Goal: Information Seeking & Learning: Find specific fact

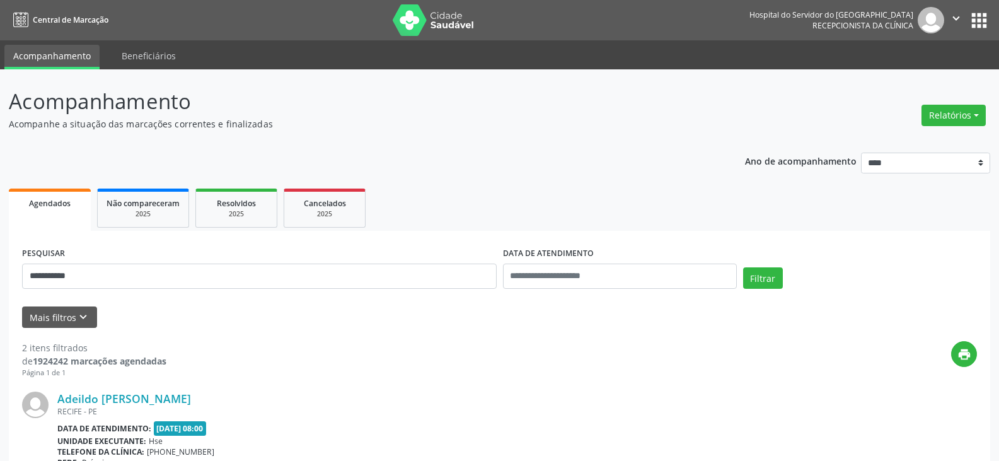
click at [743, 267] on button "Filtrar" at bounding box center [763, 277] width 40 height 21
click at [137, 397] on link "[PERSON_NAME]" at bounding box center [101, 398] width 89 height 14
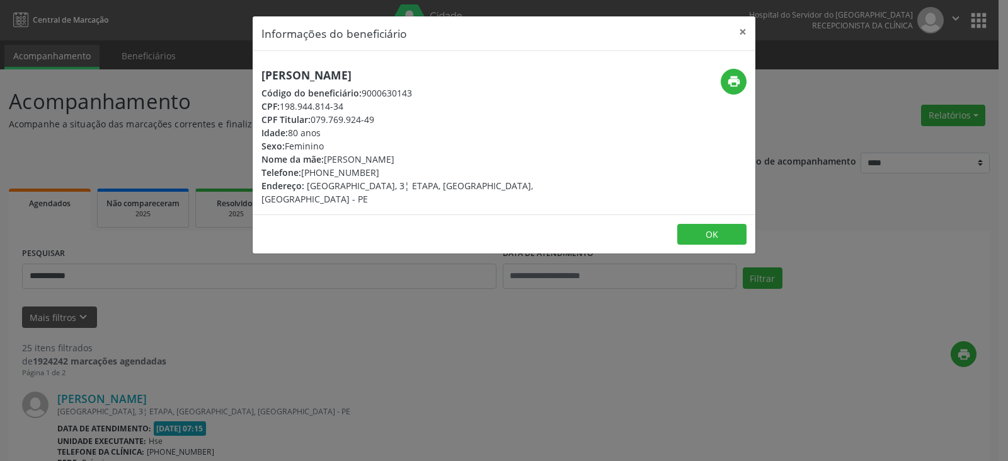
drag, startPoint x: 447, startPoint y: 71, endPoint x: 216, endPoint y: 69, distance: 231.2
click at [216, 69] on div "Informações do beneficiário × [PERSON_NAME] Código do beneficiário: 9000630143 …" at bounding box center [504, 230] width 1008 height 461
copy h5 "[PERSON_NAME]"
drag, startPoint x: 381, startPoint y: 122, endPoint x: 314, endPoint y: 118, distance: 67.5
click at [314, 118] on div "CPF Titular: 079.769.924-49" at bounding box center [420, 119] width 318 height 13
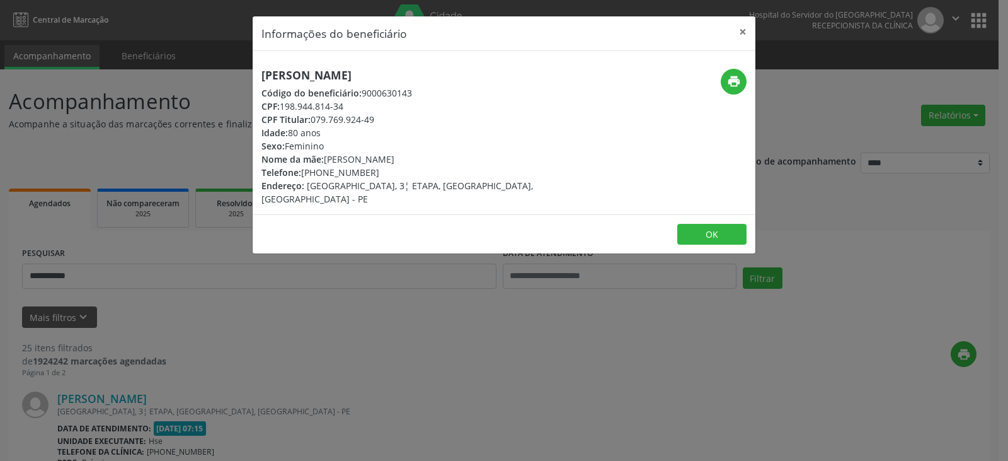
copy div "079.769.924-49"
drag, startPoint x: 387, startPoint y: 168, endPoint x: 323, endPoint y: 169, distance: 64.3
click at [323, 169] on div "Telefone: [PHONE_NUMBER]" at bounding box center [420, 172] width 318 height 13
copy div "98836-4530"
click at [737, 82] on icon "print" at bounding box center [734, 81] width 14 height 14
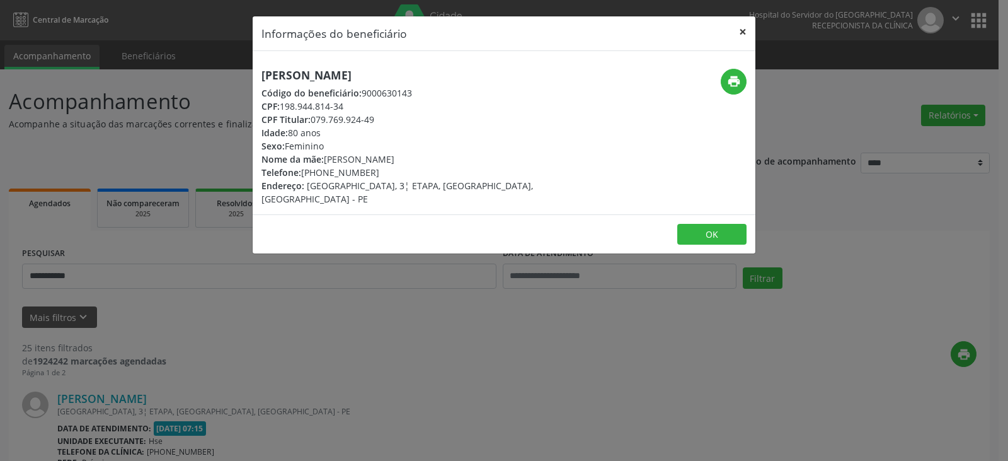
drag, startPoint x: 747, startPoint y: 31, endPoint x: 199, endPoint y: 275, distance: 600.0
click at [747, 31] on button "×" at bounding box center [742, 31] width 25 height 31
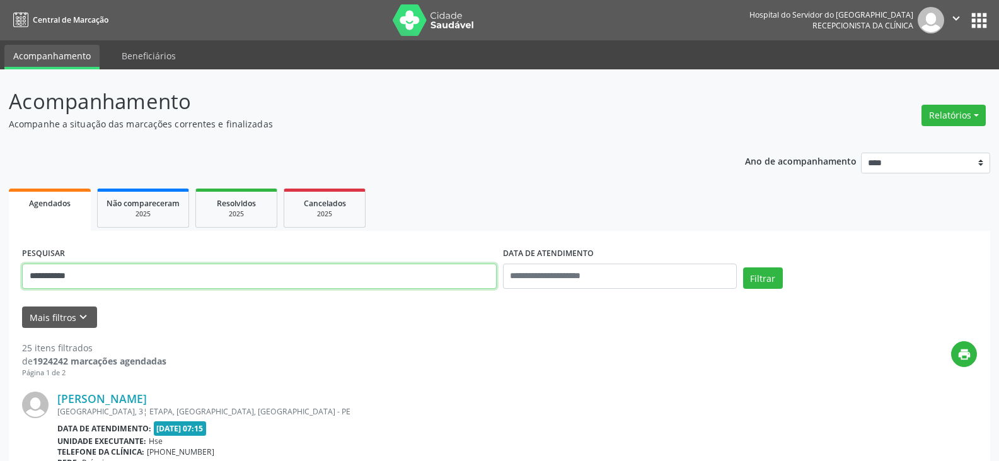
drag, startPoint x: 185, startPoint y: 278, endPoint x: 0, endPoint y: 310, distance: 188.0
click at [743, 267] on button "Filtrar" at bounding box center [763, 277] width 40 height 21
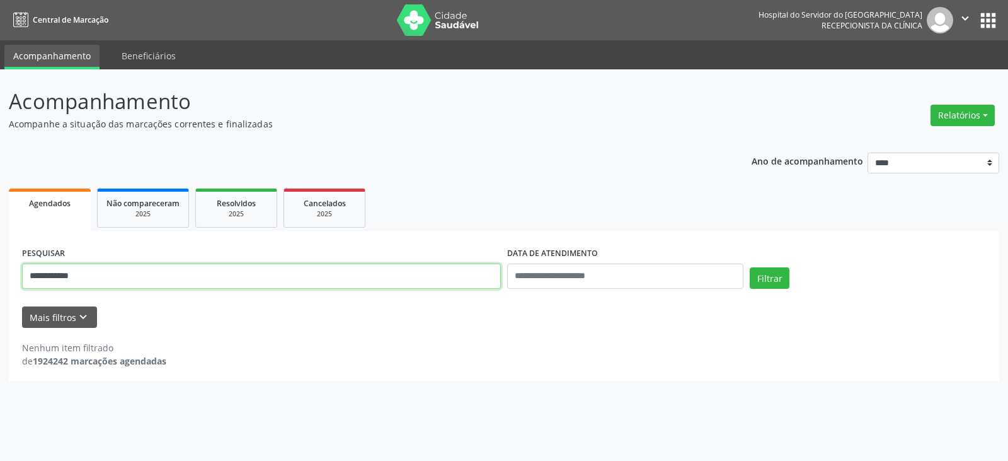
click at [78, 275] on input "**********" at bounding box center [261, 275] width 479 height 25
type input "**********"
click at [750, 267] on button "Filtrar" at bounding box center [770, 277] width 40 height 21
drag, startPoint x: 162, startPoint y: 273, endPoint x: 0, endPoint y: 264, distance: 162.2
click at [0, 264] on div "**********" at bounding box center [504, 264] width 1008 height 391
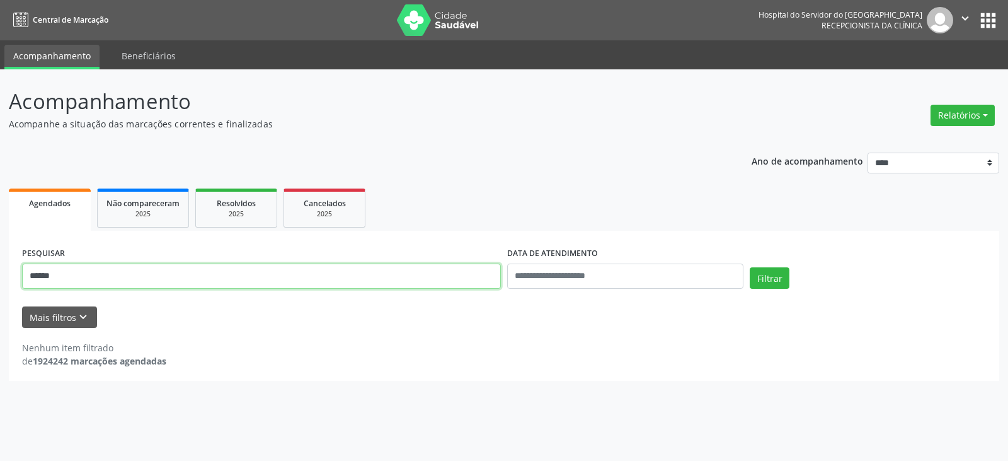
click at [750, 267] on button "Filtrar" at bounding box center [770, 277] width 40 height 21
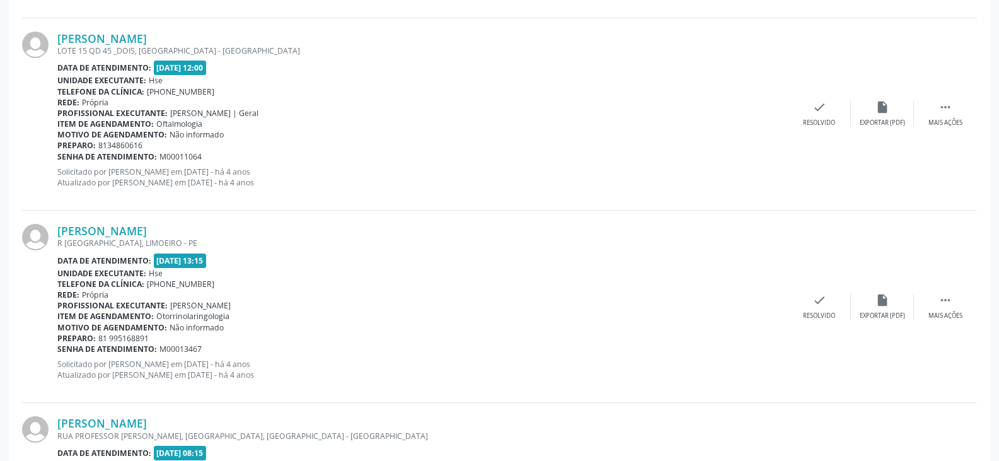
scroll to position [693, 0]
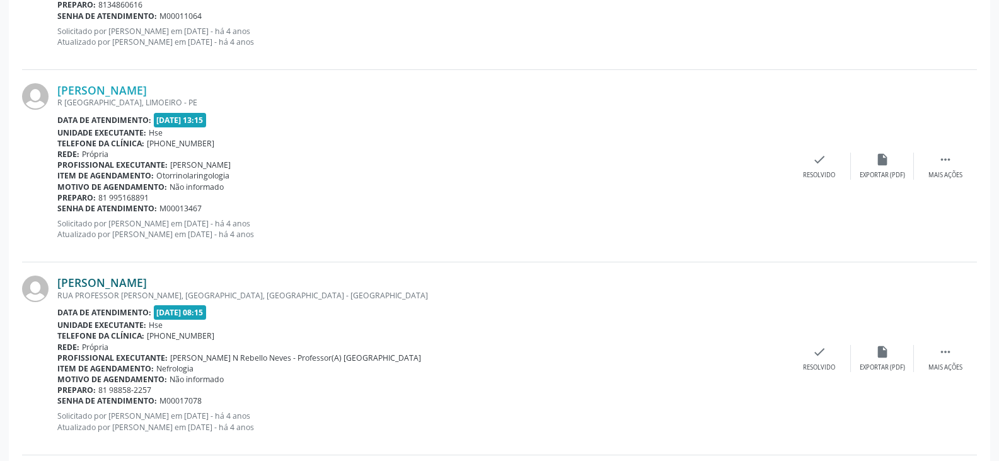
click at [117, 282] on link "[PERSON_NAME]" at bounding box center [101, 282] width 89 height 14
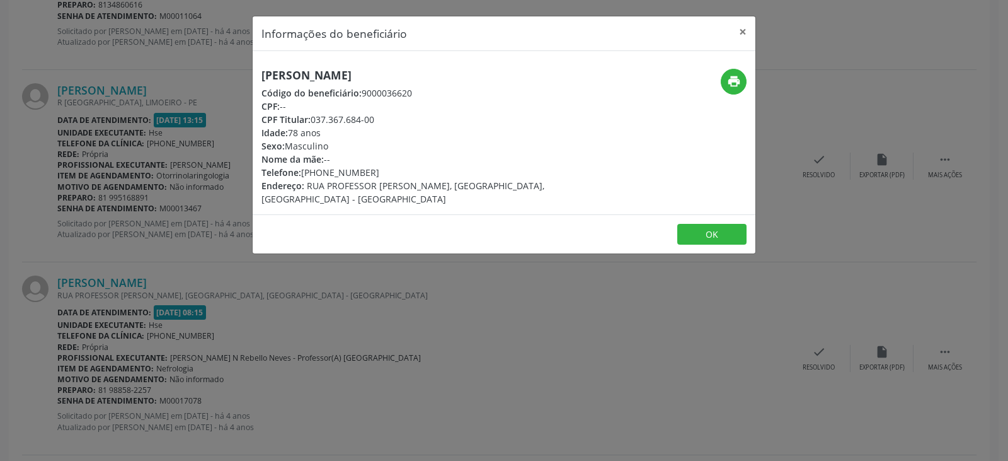
drag, startPoint x: 430, startPoint y: 71, endPoint x: 246, endPoint y: 74, distance: 184.0
click at [197, 62] on div "Informações do beneficiário × [PERSON_NAME] Código do beneficiário: 9000036620 …" at bounding box center [504, 230] width 1008 height 461
copy h5 "[PERSON_NAME]"
click at [727, 80] on icon "print" at bounding box center [734, 81] width 14 height 14
drag, startPoint x: 386, startPoint y: 120, endPoint x: 314, endPoint y: 116, distance: 72.6
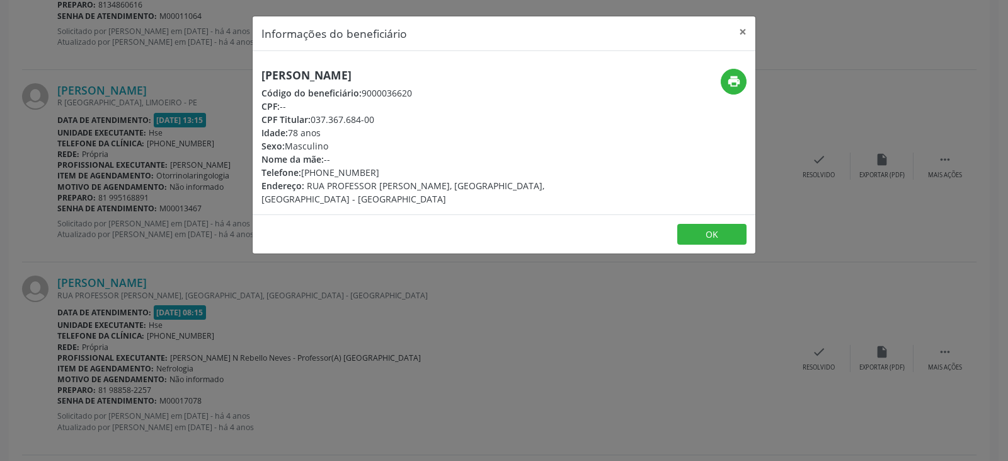
click at [314, 116] on div "CPF Titular: 037.367.684-00" at bounding box center [420, 119] width 318 height 13
copy div "037.367.684-00"
drag, startPoint x: 378, startPoint y: 169, endPoint x: 321, endPoint y: 172, distance: 57.4
click at [321, 172] on div "Telefone: [PHONE_NUMBER]" at bounding box center [420, 172] width 318 height 13
copy div "98858-2257"
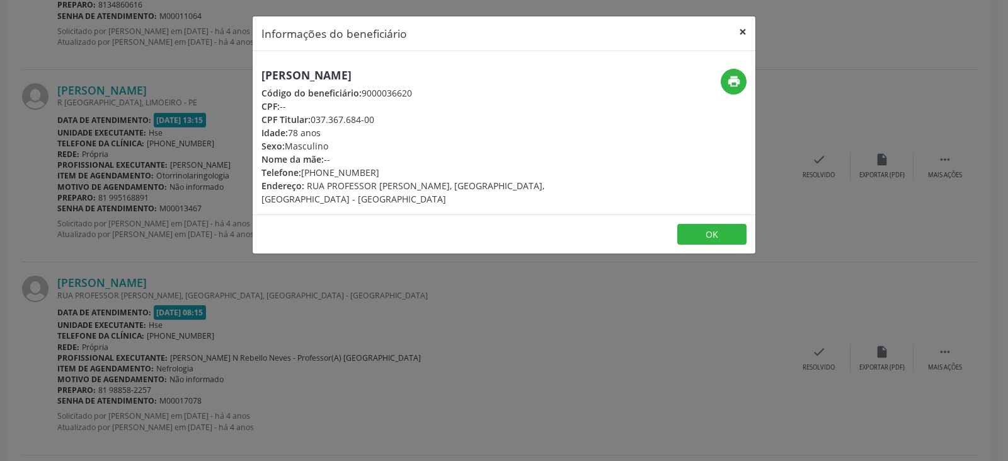
click at [737, 30] on button "×" at bounding box center [742, 31] width 25 height 31
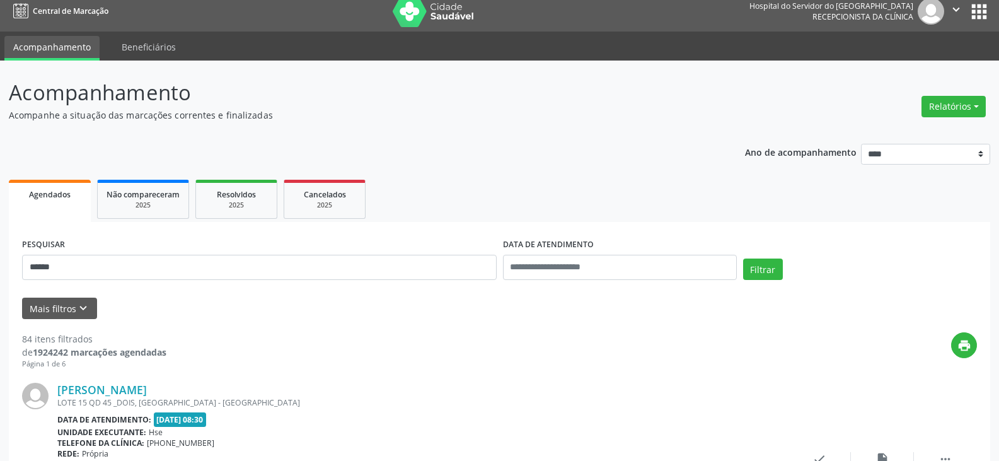
scroll to position [0, 0]
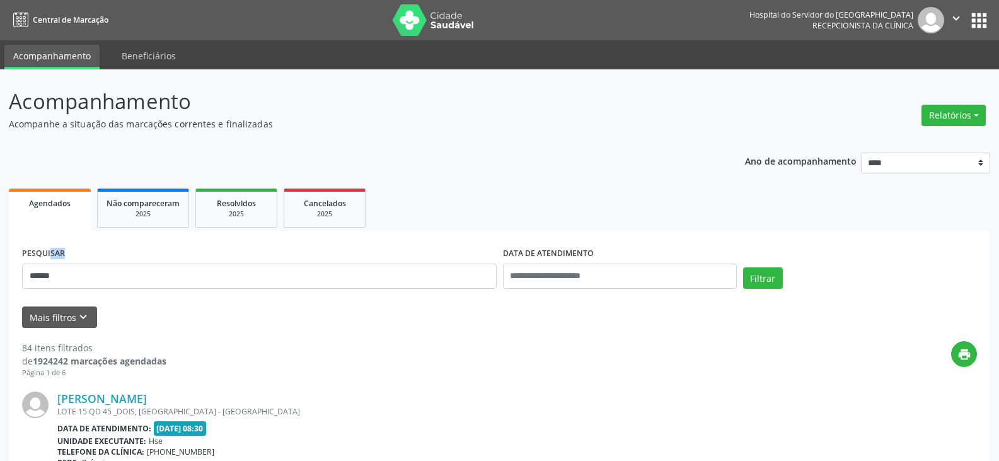
drag, startPoint x: 188, startPoint y: 292, endPoint x: 0, endPoint y: 273, distance: 188.7
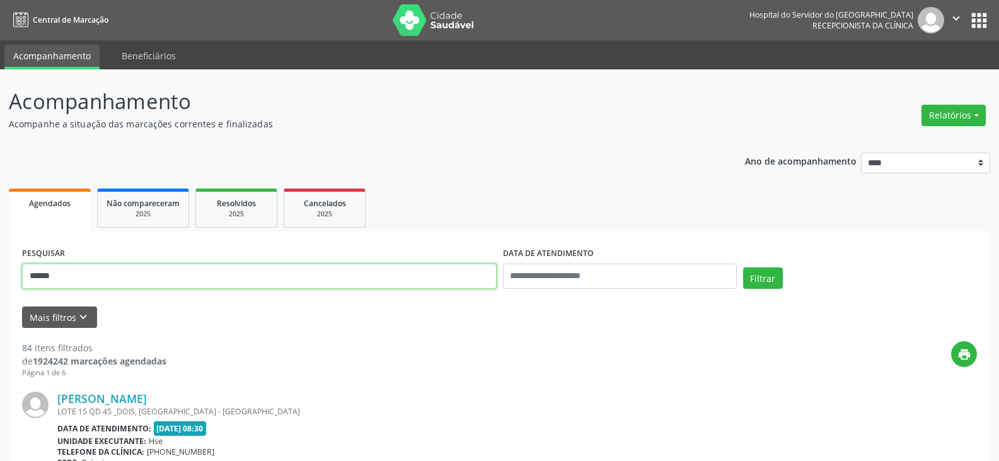
drag, startPoint x: 135, startPoint y: 278, endPoint x: 0, endPoint y: 273, distance: 135.5
click at [743, 267] on button "Filtrar" at bounding box center [763, 277] width 40 height 21
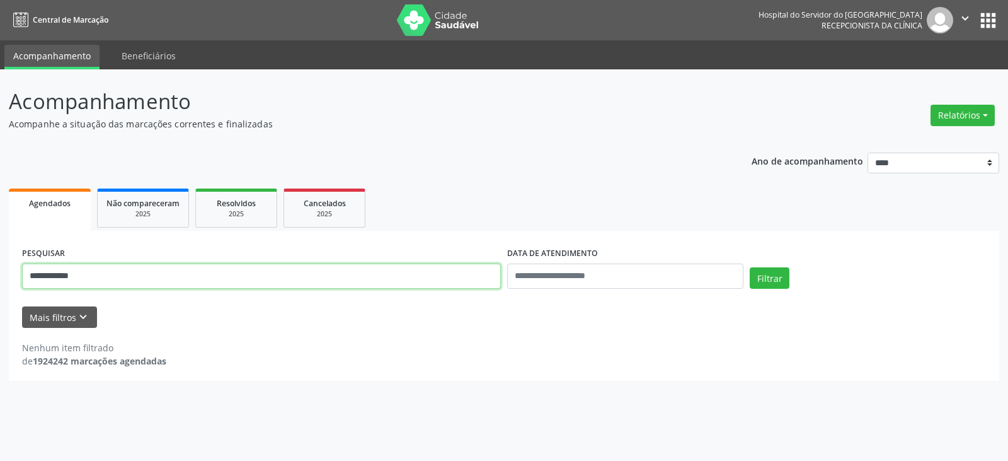
click at [185, 270] on input "**********" at bounding box center [261, 275] width 479 height 25
click at [750, 267] on button "Filtrar" at bounding box center [770, 277] width 40 height 21
click at [187, 273] on input "**********" at bounding box center [261, 275] width 479 height 25
click at [750, 267] on button "Filtrar" at bounding box center [770, 277] width 40 height 21
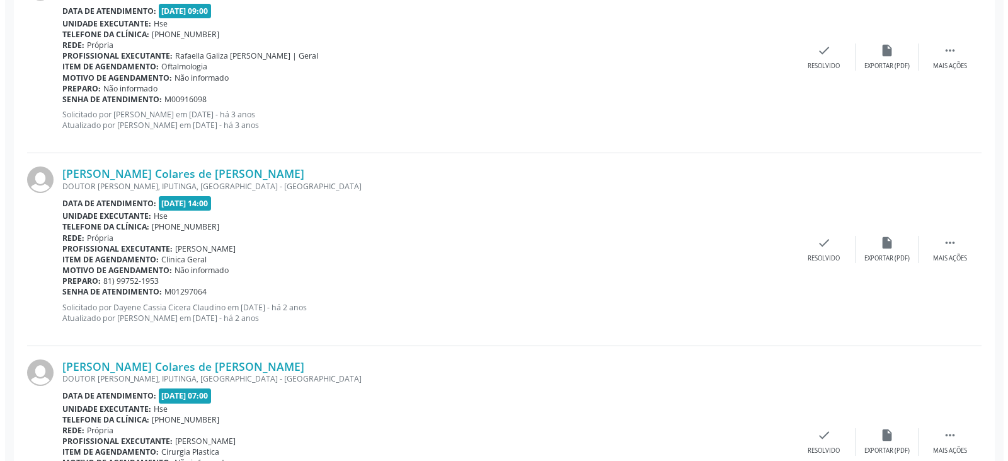
scroll to position [2056, 0]
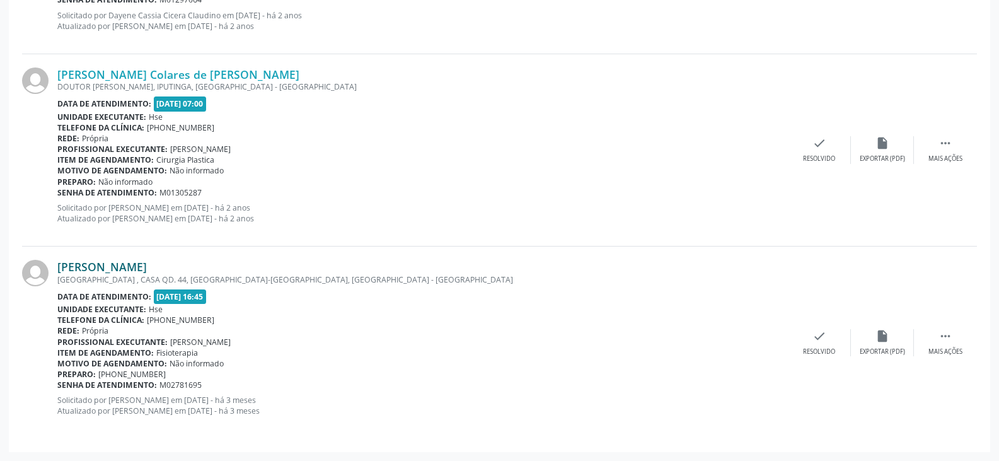
click at [147, 261] on link "[PERSON_NAME]" at bounding box center [101, 267] width 89 height 14
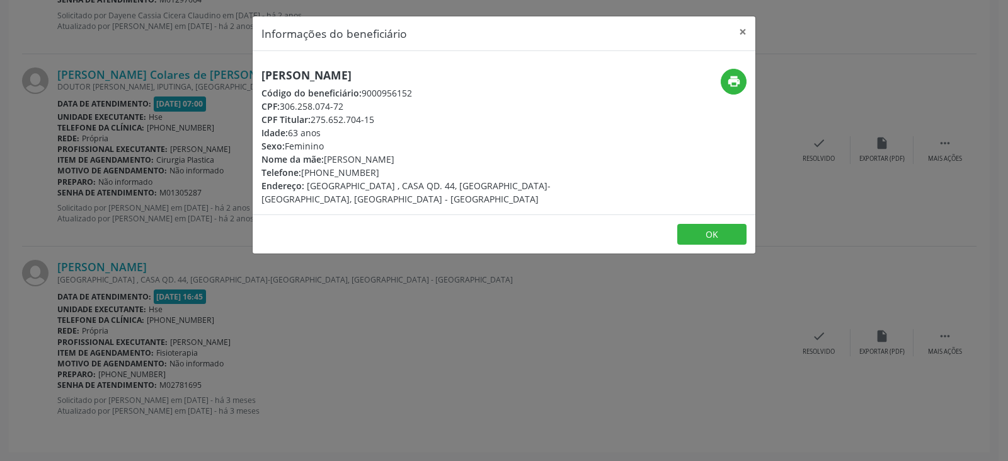
drag, startPoint x: 502, startPoint y: 62, endPoint x: 193, endPoint y: 62, distance: 308.7
click at [193, 62] on div "Informações do beneficiário × [PERSON_NAME] Código do beneficiário: 9000956152 …" at bounding box center [504, 230] width 1008 height 461
copy h5 "[PERSON_NAME]"
drag, startPoint x: 374, startPoint y: 120, endPoint x: 313, endPoint y: 120, distance: 61.1
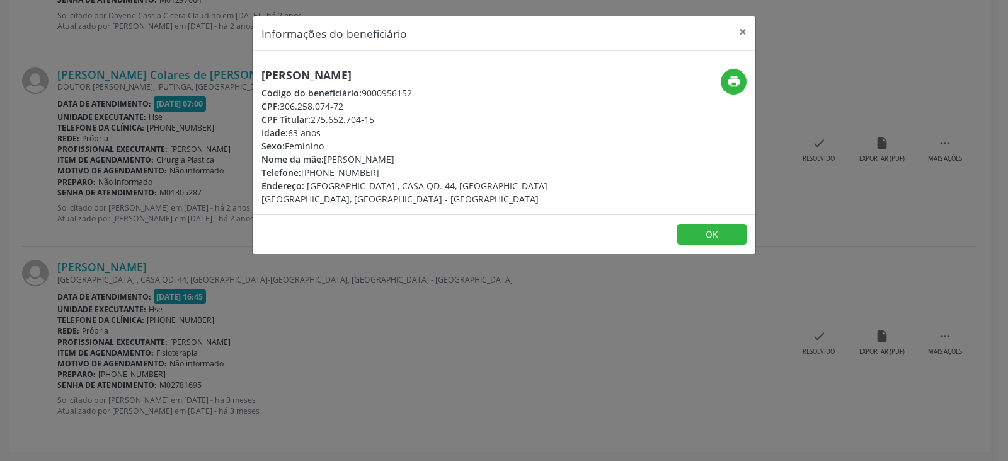
click at [313, 120] on div "CPF Titular: 275.652.704-15" at bounding box center [420, 119] width 318 height 13
copy div "275.652.704-15"
drag, startPoint x: 377, startPoint y: 175, endPoint x: 321, endPoint y: 174, distance: 56.7
click at [321, 174] on div "Telefone: [PHONE_NUMBER]" at bounding box center [420, 172] width 318 height 13
copy div "98868-0731"
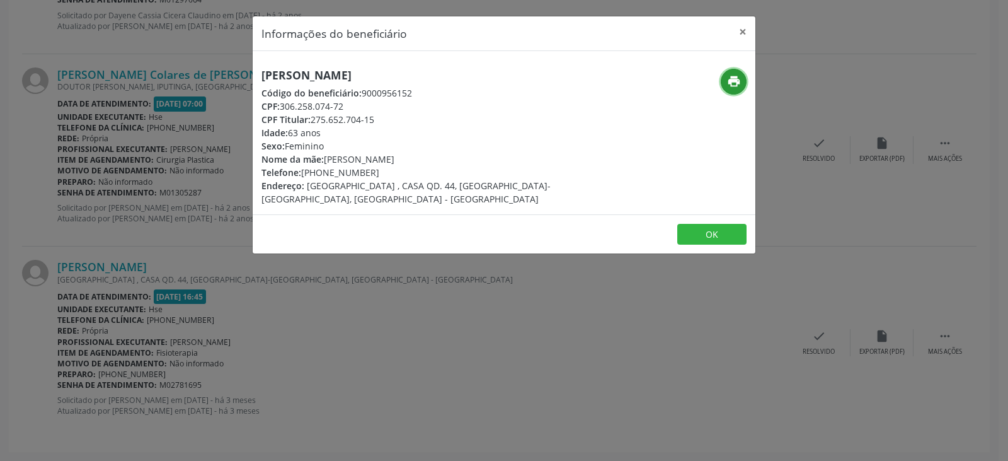
click at [727, 79] on icon "print" at bounding box center [734, 81] width 14 height 14
click at [742, 44] on button "×" at bounding box center [742, 31] width 25 height 31
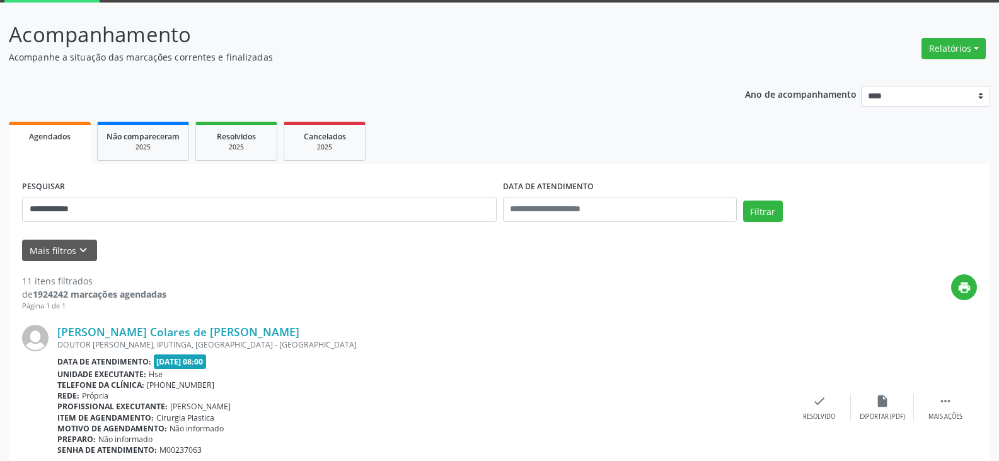
scroll to position [26, 0]
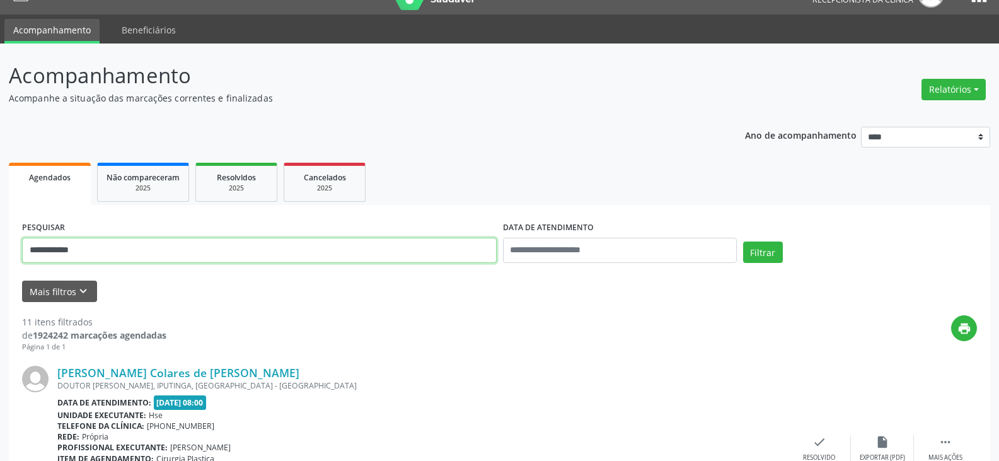
click at [268, 248] on input "**********" at bounding box center [259, 250] width 474 height 25
type input "*"
type input "**********"
click at [743, 241] on button "Filtrar" at bounding box center [763, 251] width 40 height 21
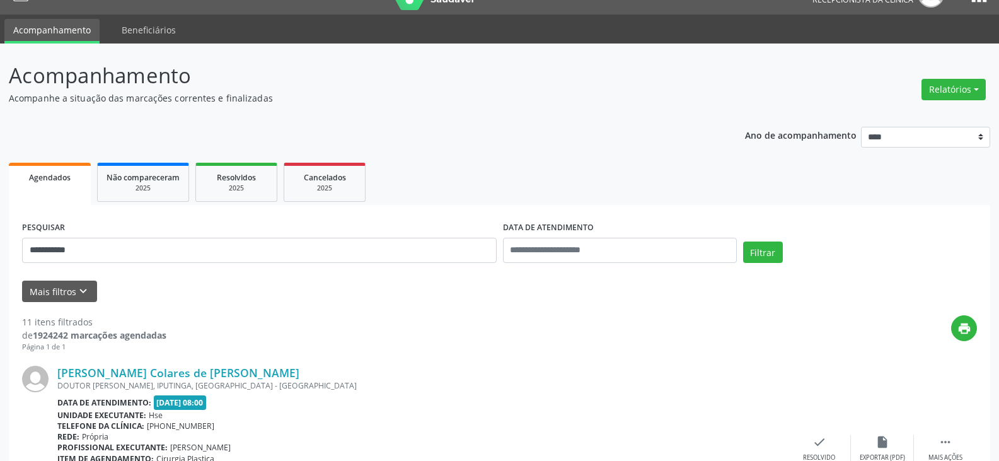
scroll to position [0, 0]
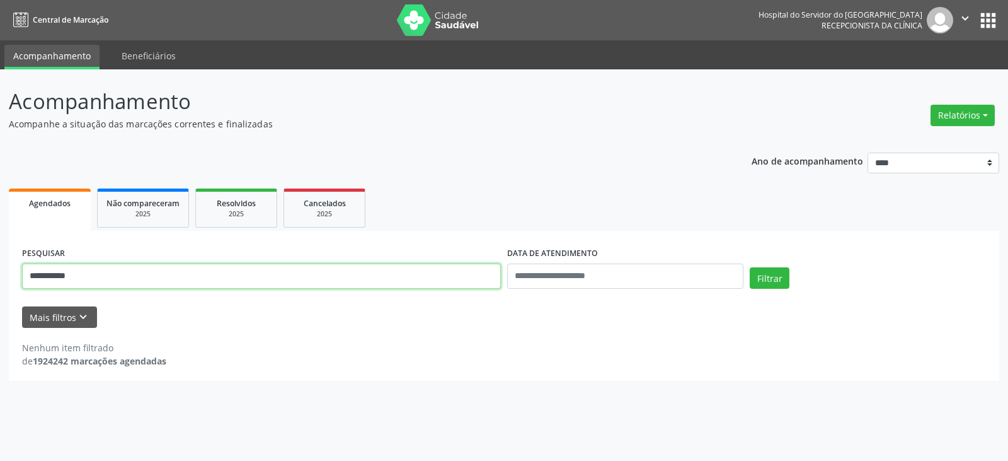
click at [415, 277] on input "**********" at bounding box center [261, 275] width 479 height 25
click at [415, 276] on input "**********" at bounding box center [261, 275] width 479 height 25
click at [750, 267] on button "Filtrar" at bounding box center [770, 277] width 40 height 21
click at [335, 284] on input "**********" at bounding box center [261, 275] width 479 height 25
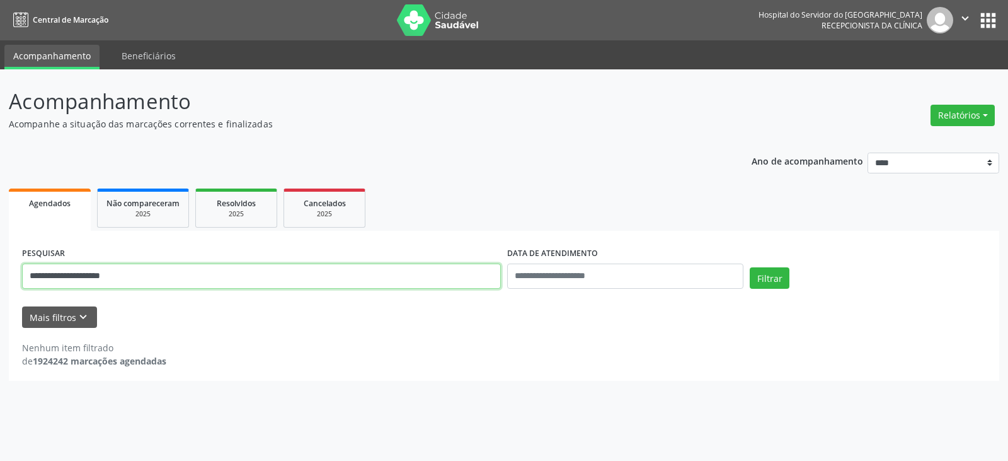
click at [750, 267] on button "Filtrar" at bounding box center [770, 277] width 40 height 21
click at [63, 276] on input "**********" at bounding box center [261, 275] width 479 height 25
click at [750, 267] on button "Filtrar" at bounding box center [770, 277] width 40 height 21
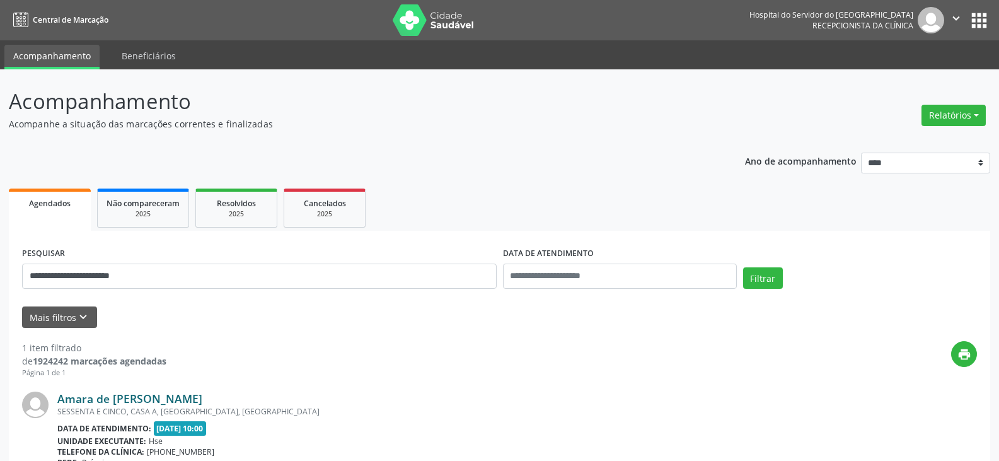
click at [163, 398] on link "Amara de [PERSON_NAME]" at bounding box center [129, 398] width 145 height 14
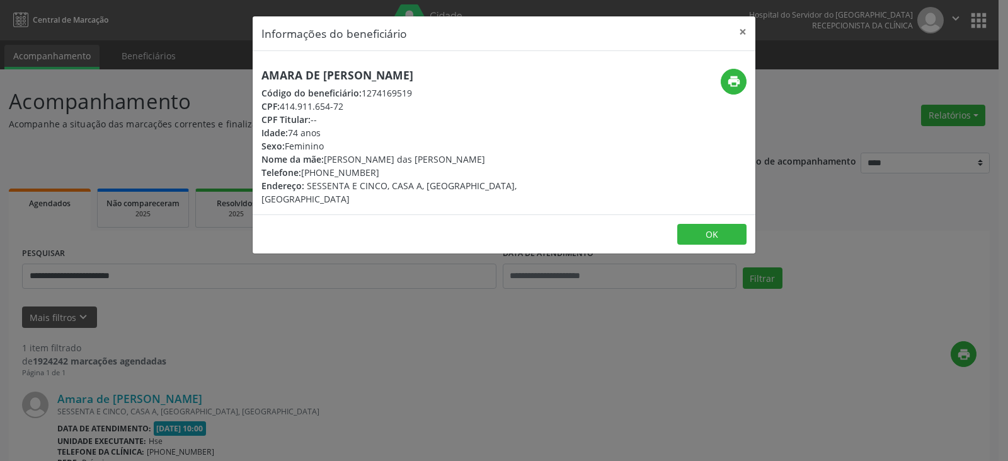
drag, startPoint x: 443, startPoint y: 76, endPoint x: 227, endPoint y: 75, distance: 216.1
click at [227, 75] on div "Informações do beneficiário × Amara de [PERSON_NAME] Código do beneficiário: 12…" at bounding box center [504, 230] width 1008 height 461
click at [730, 83] on icon "print" at bounding box center [734, 81] width 14 height 14
drag, startPoint x: 355, startPoint y: 106, endPoint x: 281, endPoint y: 106, distance: 73.7
click at [281, 106] on div "CPF: 414.911.654-72" at bounding box center [420, 106] width 318 height 13
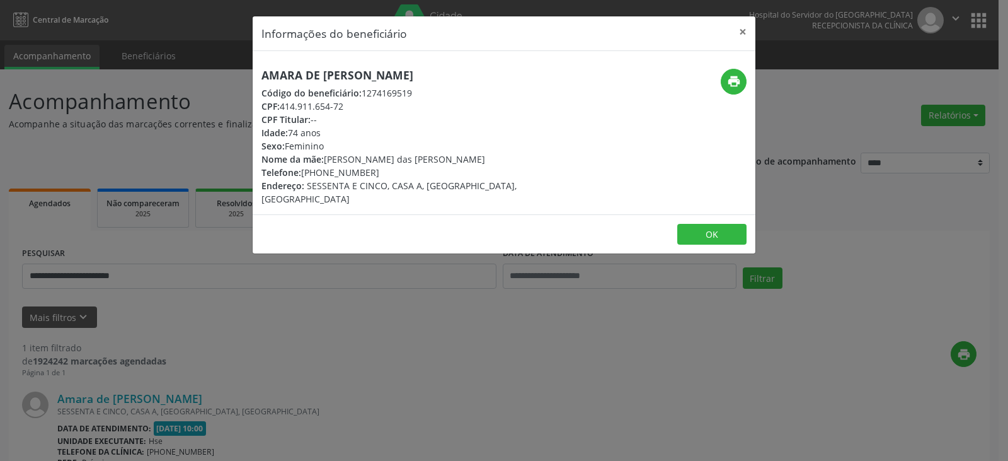
drag, startPoint x: 433, startPoint y: 76, endPoint x: 258, endPoint y: 72, distance: 175.2
click at [258, 72] on div "Amara de [PERSON_NAME] Código do beneficiário: 1274169519 CPF: 414.911.654-72 C…" at bounding box center [420, 137] width 335 height 137
drag, startPoint x: 389, startPoint y: 175, endPoint x: 323, endPoint y: 169, distance: 67.0
click at [323, 169] on div "Telefone: [PHONE_NUMBER]" at bounding box center [420, 172] width 318 height 13
click at [727, 76] on icon "print" at bounding box center [734, 81] width 14 height 14
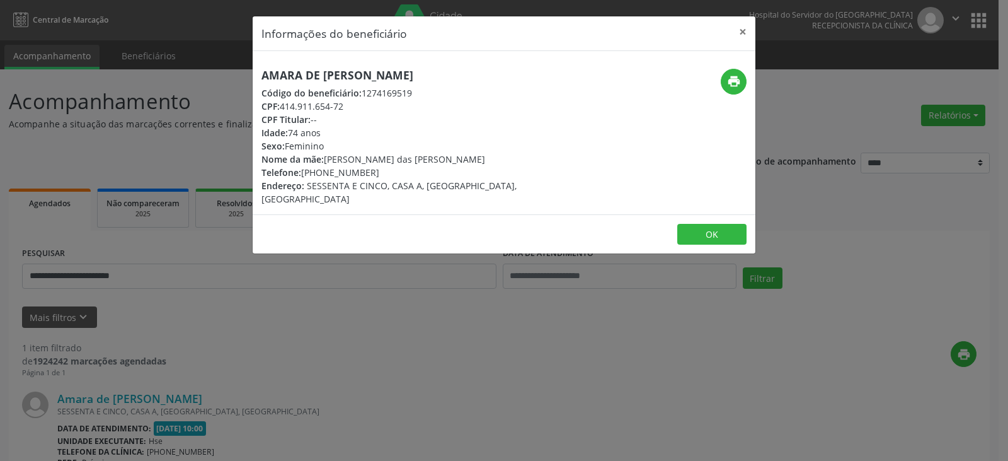
click at [603, 457] on div "Informações do beneficiário × Amara de [PERSON_NAME] Código do beneficiário: 12…" at bounding box center [504, 230] width 1008 height 461
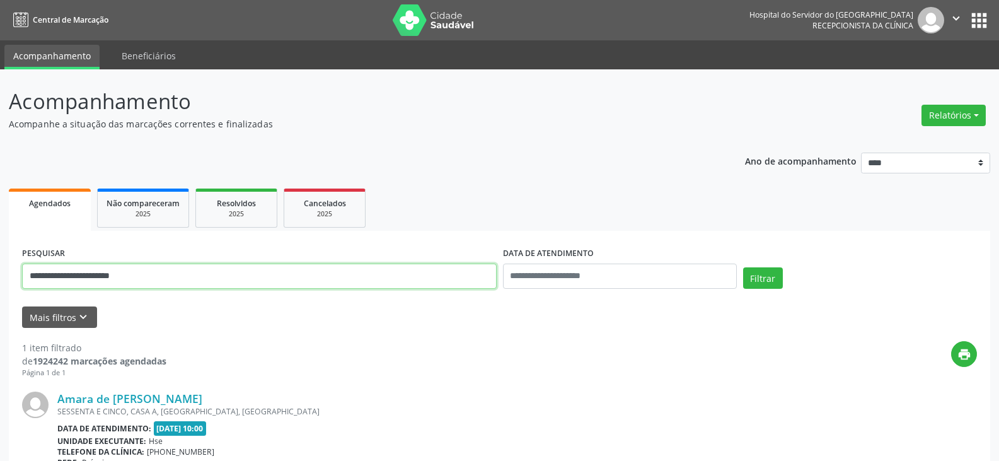
click at [432, 273] on input "**********" at bounding box center [259, 275] width 474 height 25
click at [743, 267] on button "Filtrar" at bounding box center [763, 277] width 40 height 21
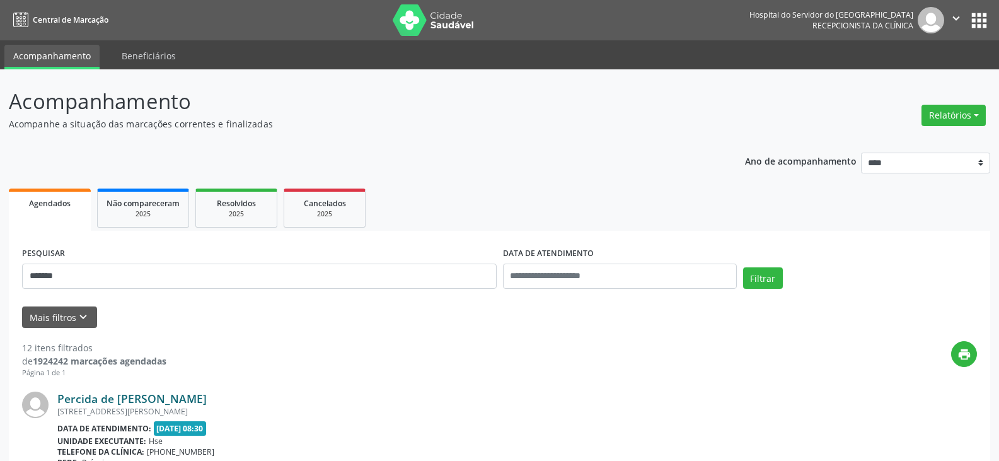
click at [199, 393] on link "Percida de [PERSON_NAME]" at bounding box center [131, 398] width 149 height 14
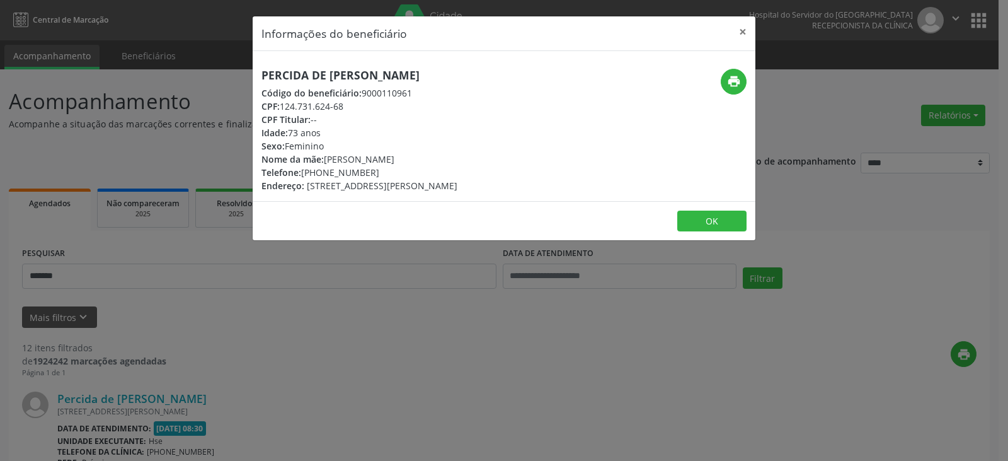
drag, startPoint x: 508, startPoint y: 70, endPoint x: 217, endPoint y: 59, distance: 291.3
click at [217, 59] on div "Informações do beneficiário × Percida de [PERSON_NAME] Código do beneficiário: …" at bounding box center [504, 230] width 1008 height 461
drag, startPoint x: 359, startPoint y: 105, endPoint x: 282, endPoint y: 105, distance: 76.9
click at [282, 105] on div "CPF: 124.731.624-68" at bounding box center [359, 106] width 196 height 13
drag, startPoint x: 346, startPoint y: 172, endPoint x: 322, endPoint y: 172, distance: 23.9
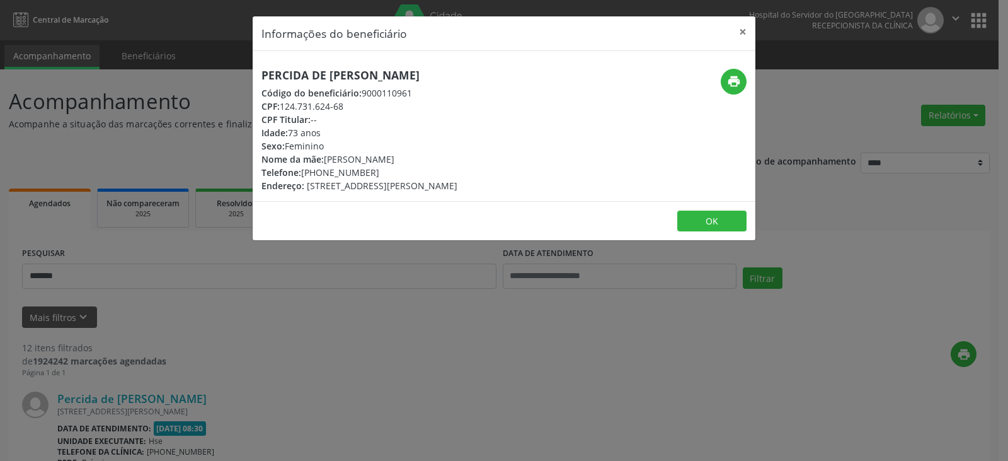
click at [322, 172] on div "Telefone: [PHONE_NUMBER]" at bounding box center [359, 172] width 196 height 13
click at [729, 67] on div "Percida de [PERSON_NAME] Código do beneficiário: 9000110961 CPF: 124.731.624-68…" at bounding box center [504, 126] width 503 height 150
click at [736, 81] on icon "print" at bounding box center [734, 81] width 14 height 14
click at [745, 34] on button "×" at bounding box center [742, 31] width 25 height 31
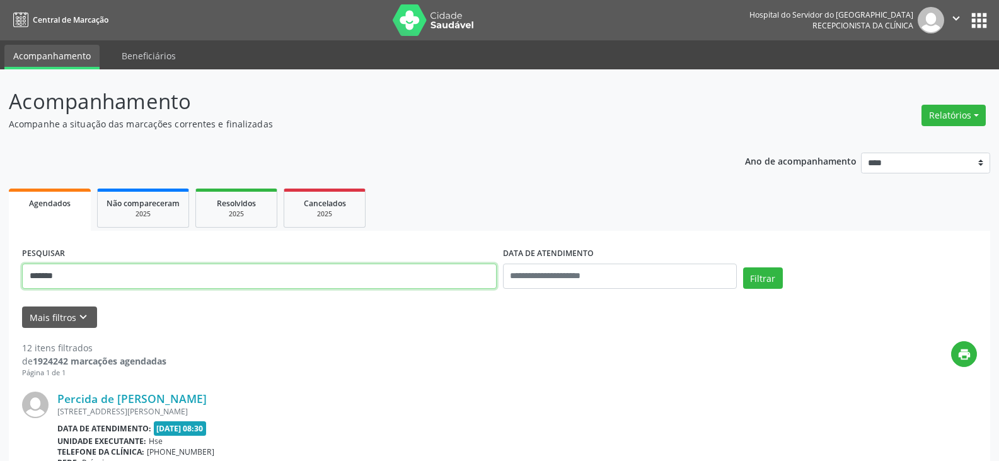
click at [261, 271] on input "*******" at bounding box center [259, 275] width 474 height 25
click at [261, 272] on input "*******" at bounding box center [259, 275] width 474 height 25
paste input "*******"
type input "**********"
click at [743, 267] on button "Filtrar" at bounding box center [763, 277] width 40 height 21
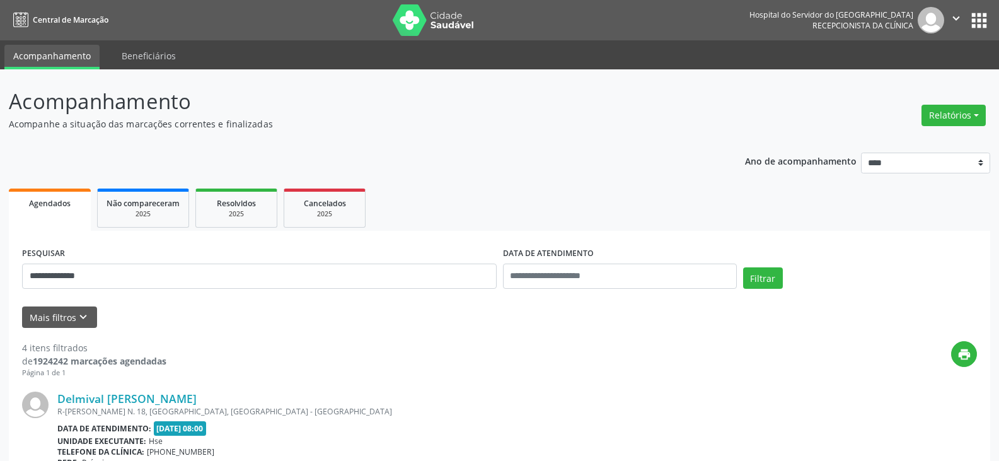
click at [179, 393] on link "Delmival [PERSON_NAME]" at bounding box center [126, 398] width 139 height 14
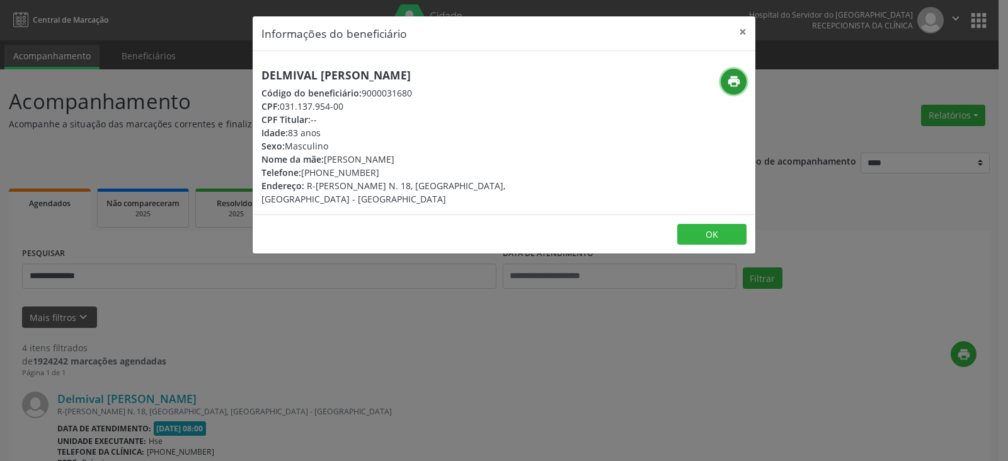
click at [731, 81] on icon "print" at bounding box center [734, 81] width 14 height 14
click at [747, 27] on button "×" at bounding box center [742, 31] width 25 height 31
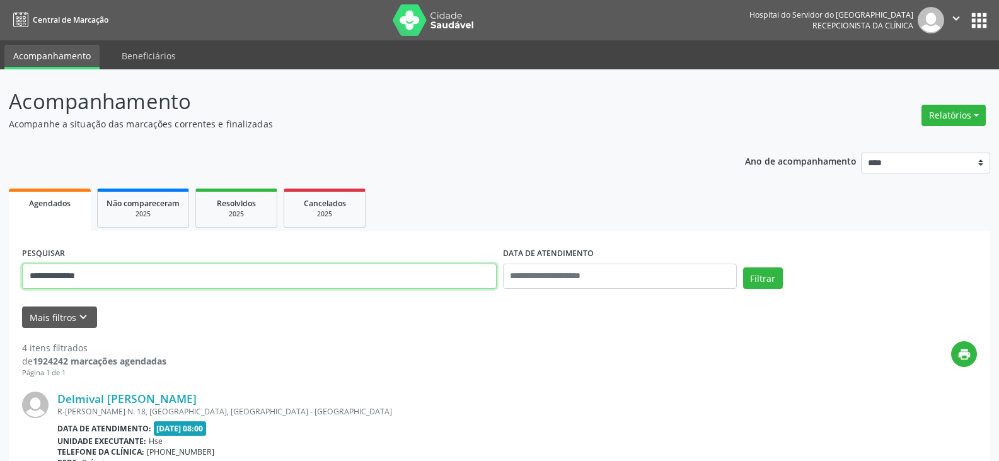
click at [271, 275] on input "**********" at bounding box center [259, 275] width 474 height 25
click at [270, 275] on input "**********" at bounding box center [259, 275] width 474 height 25
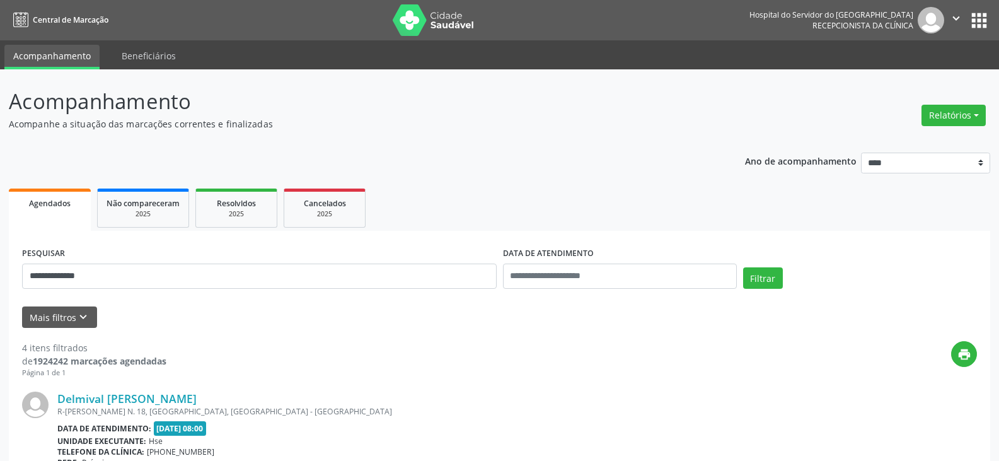
click at [273, 303] on form "**********" at bounding box center [499, 286] width 955 height 84
click at [260, 292] on div "**********" at bounding box center [259, 271] width 481 height 54
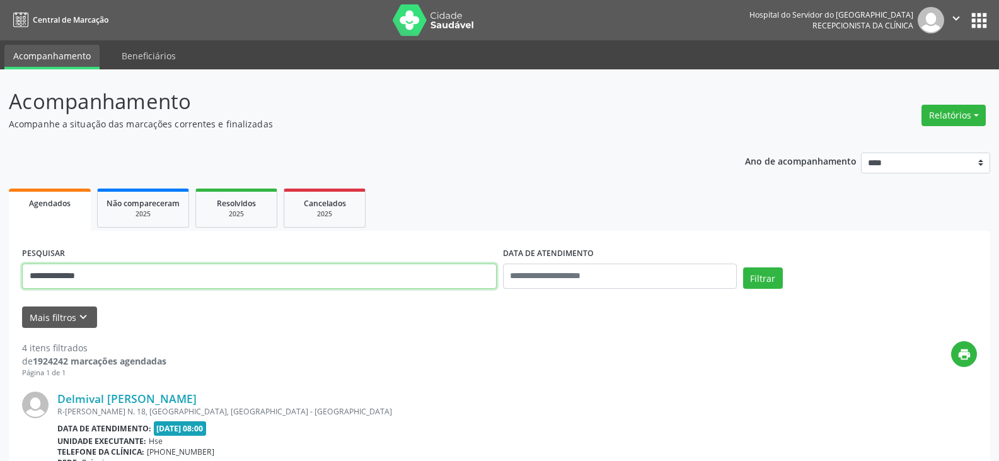
click at [260, 282] on input "**********" at bounding box center [259, 275] width 474 height 25
click at [259, 282] on input "**********" at bounding box center [259, 275] width 474 height 25
click at [388, 270] on input "text" at bounding box center [259, 275] width 474 height 25
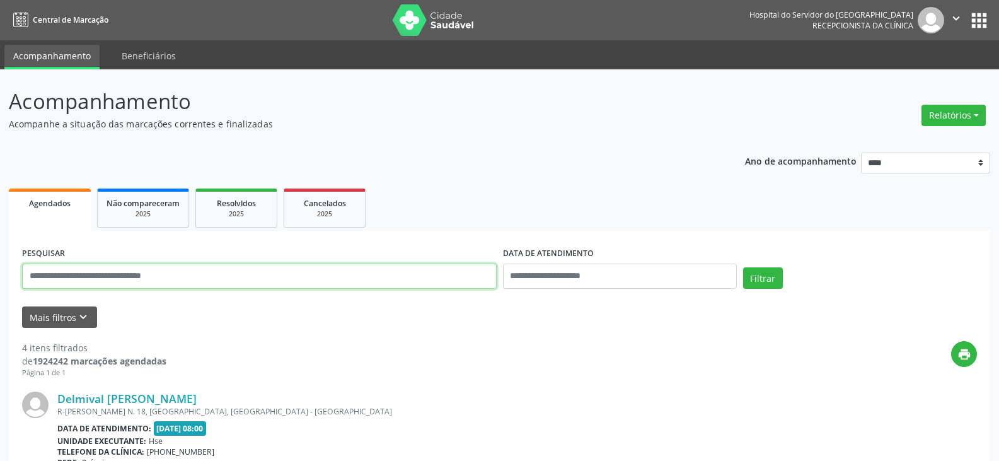
click at [389, 273] on input "text" at bounding box center [259, 275] width 474 height 25
paste input "**********"
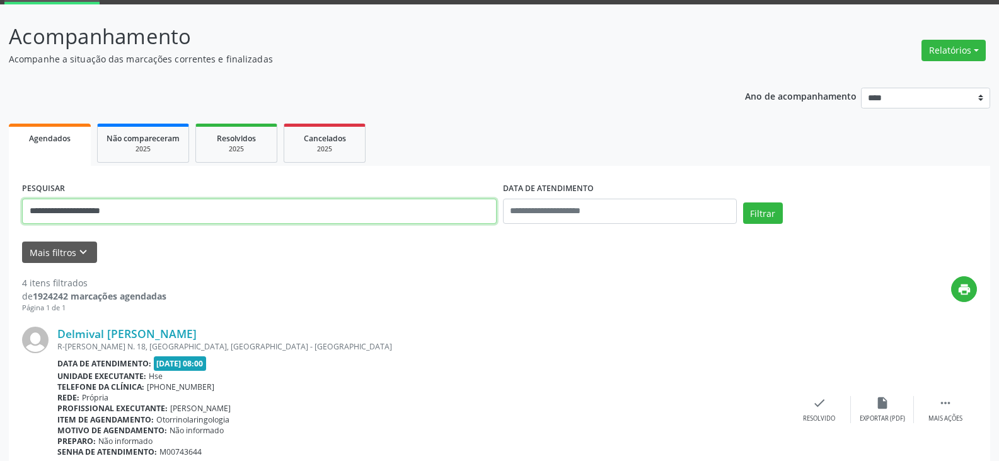
scroll to position [126, 0]
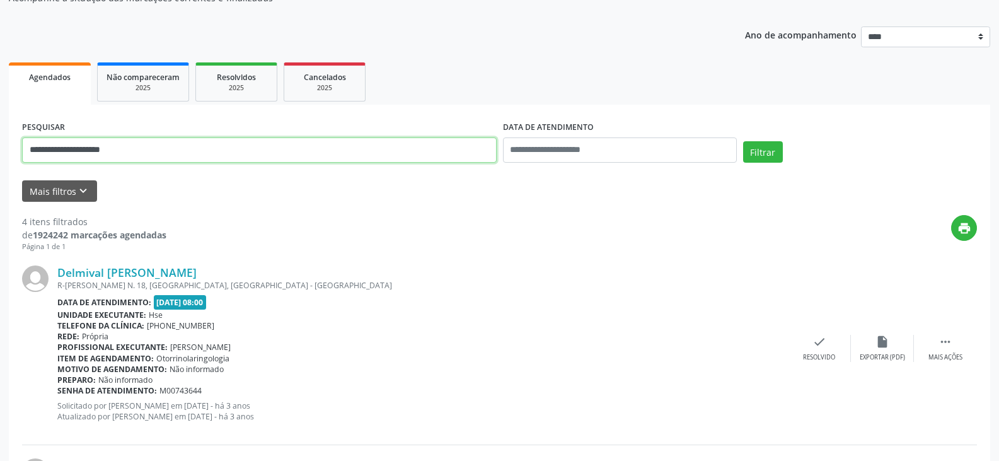
click at [209, 158] on input "**********" at bounding box center [259, 149] width 474 height 25
click at [743, 141] on button "Filtrar" at bounding box center [763, 151] width 40 height 21
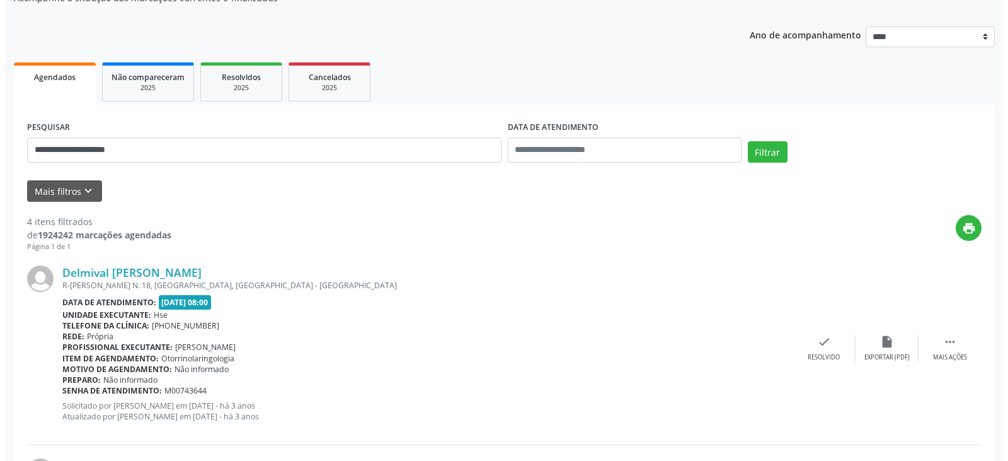
scroll to position [0, 0]
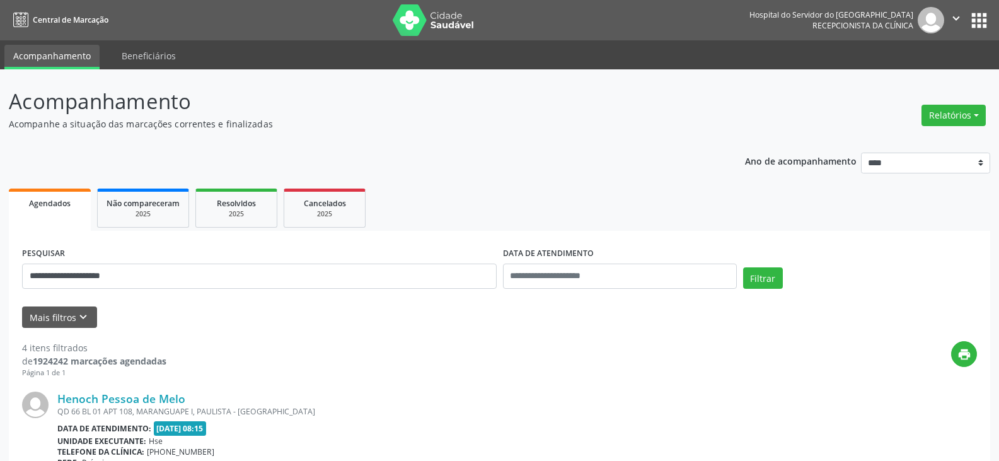
click at [132, 407] on div "QD 66 BL 01 APT 108, MARANGUAPE I, PAULISTA - [GEOGRAPHIC_DATA]" at bounding box center [422, 411] width 730 height 11
click at [140, 400] on link "Henoch Pessoa de Melo" at bounding box center [121, 398] width 128 height 14
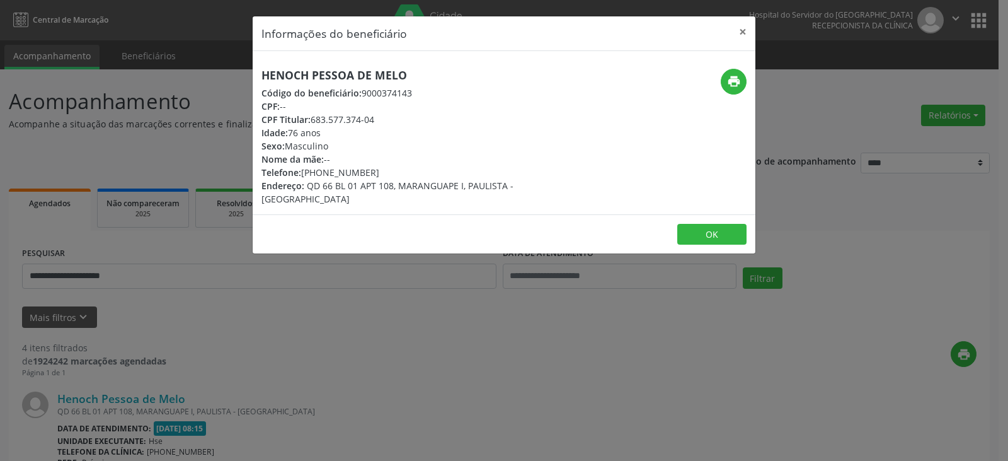
drag, startPoint x: 384, startPoint y: 122, endPoint x: 311, endPoint y: 122, distance: 72.5
click at [311, 122] on div "CPF Titular: 683.577.374-04" at bounding box center [420, 119] width 318 height 13
click at [740, 33] on button "×" at bounding box center [742, 31] width 25 height 31
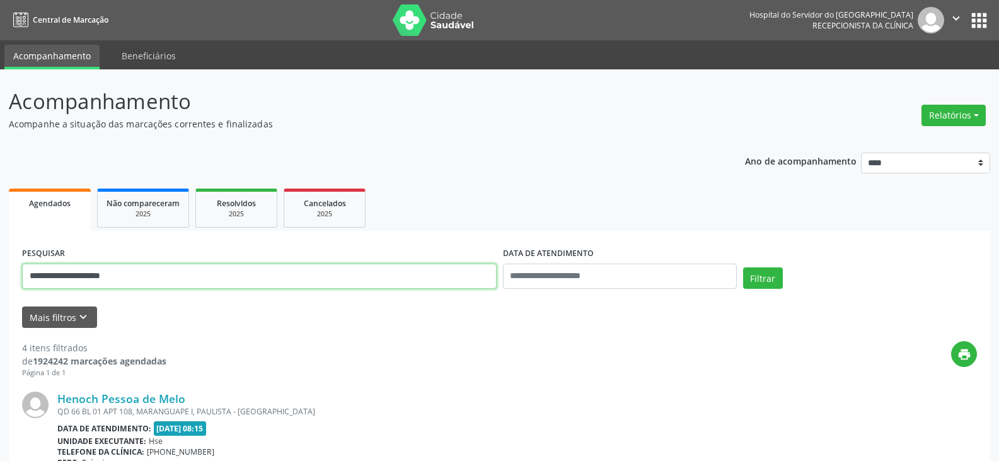
drag, startPoint x: 215, startPoint y: 281, endPoint x: 0, endPoint y: 272, distance: 215.7
paste input "text"
type input "**********"
click at [743, 267] on button "Filtrar" at bounding box center [763, 277] width 40 height 21
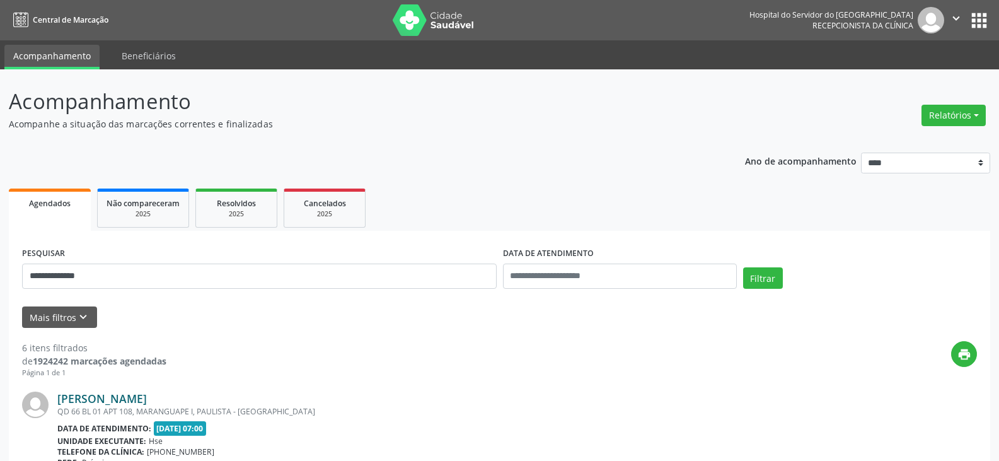
click at [112, 399] on link "[PERSON_NAME]" at bounding box center [101, 398] width 89 height 14
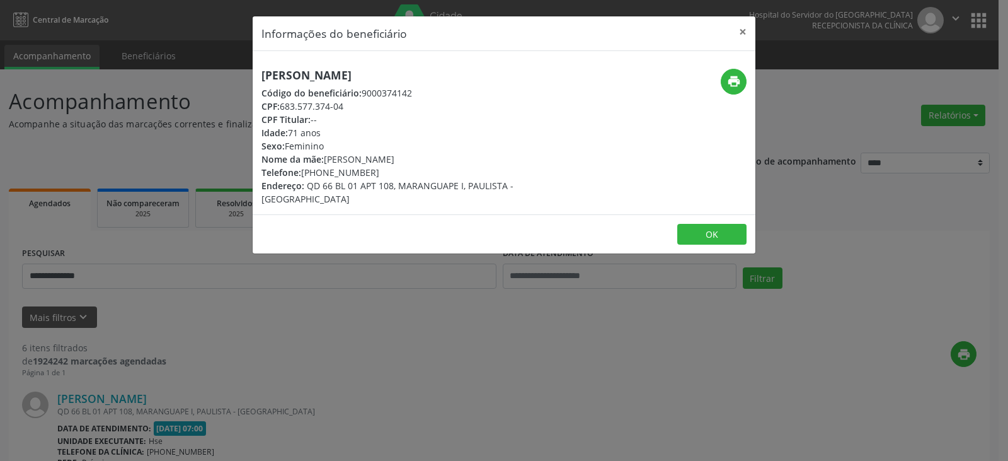
drag, startPoint x: 485, startPoint y: 70, endPoint x: 256, endPoint y: 62, distance: 228.2
click at [256, 62] on div "[PERSON_NAME] Código do beneficiário: 9000374142 CPF: 683.577.374-04 CPF Titula…" at bounding box center [504, 132] width 503 height 163
